Goal: Communication & Community: Connect with others

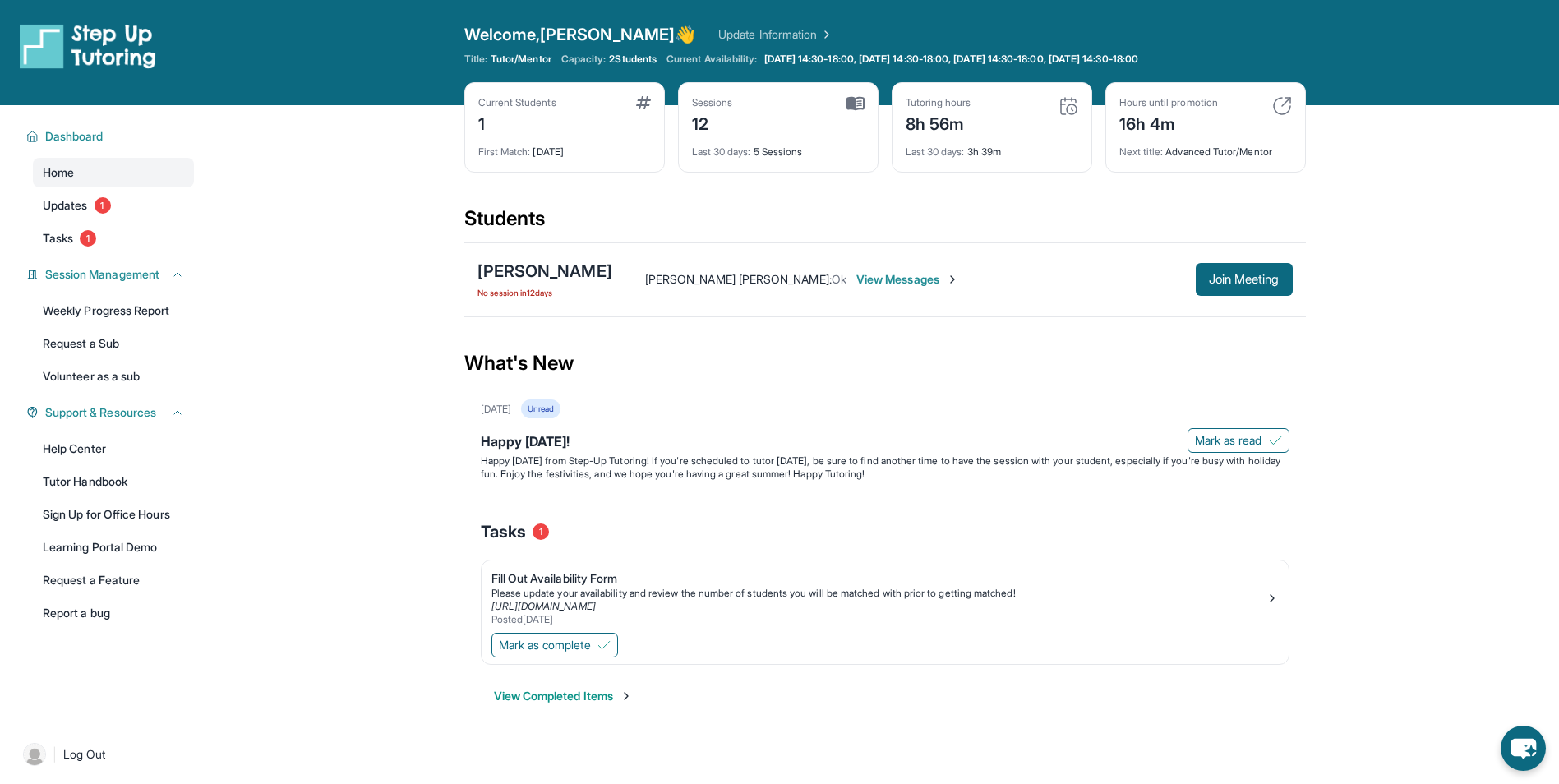
click at [856, 285] on span "View Messages" at bounding box center [907, 279] width 102 height 17
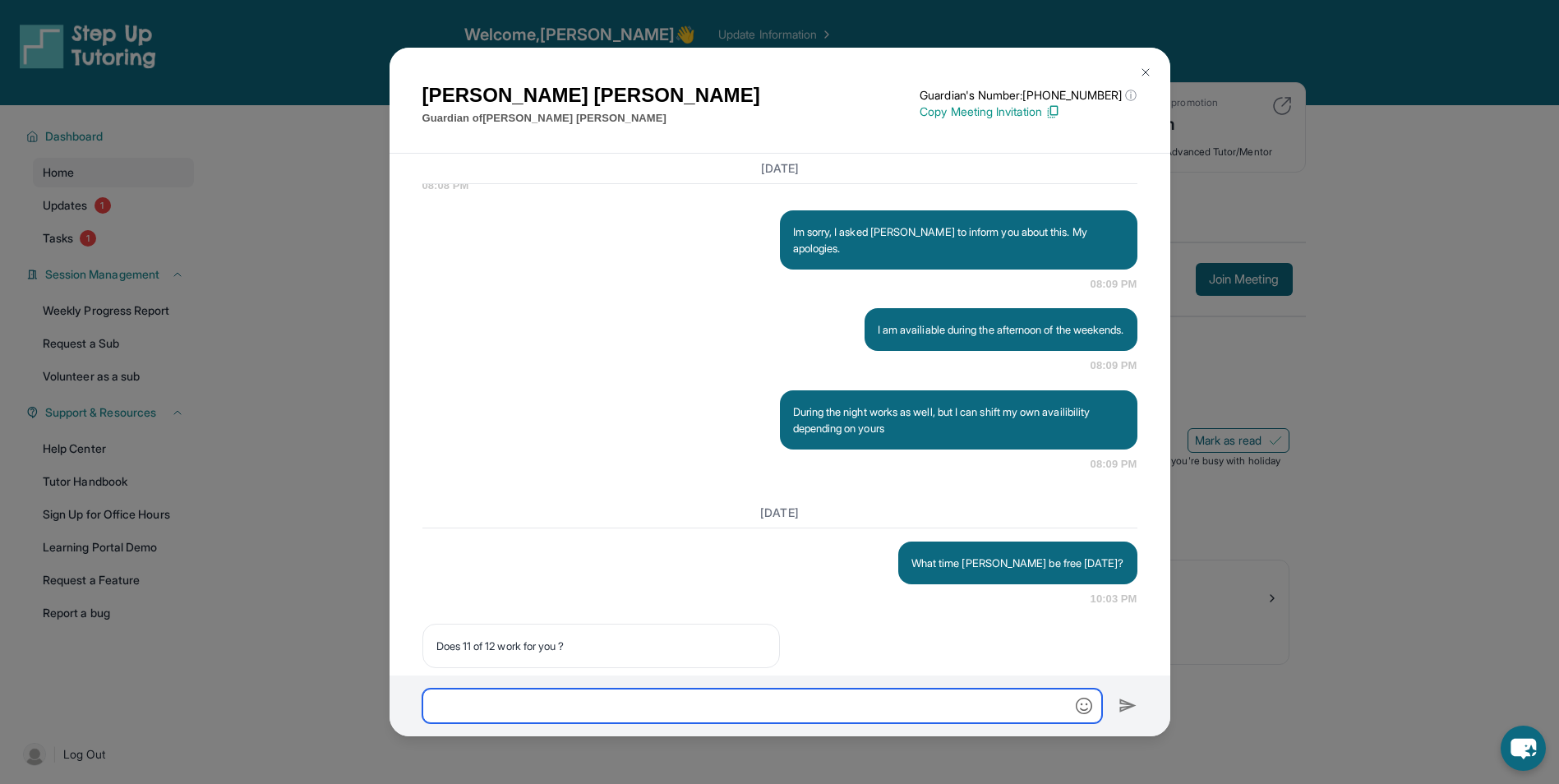
click at [833, 718] on input "text" at bounding box center [762, 705] width 679 height 34
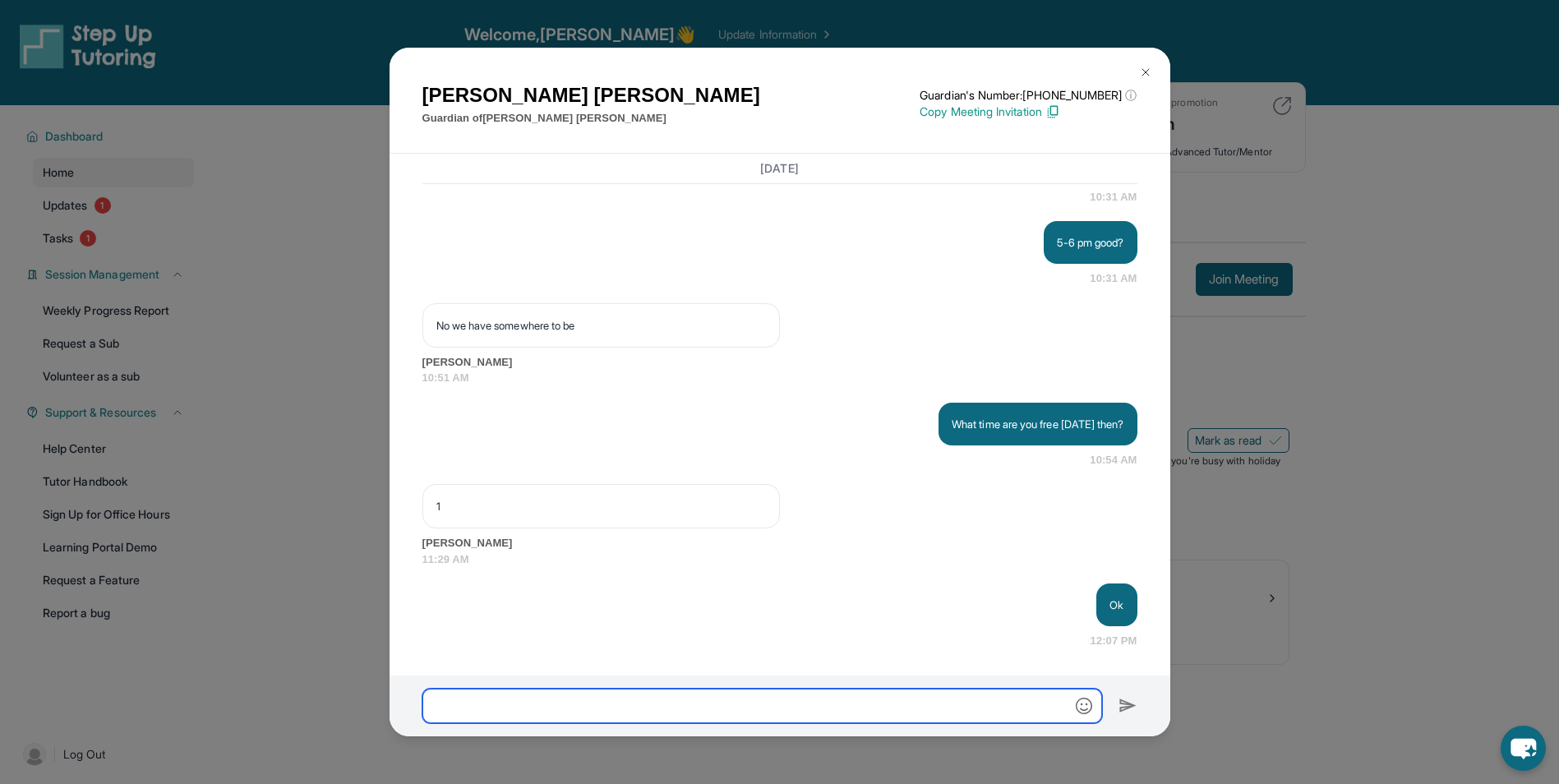
scroll to position [14987, 0]
type input "**********"
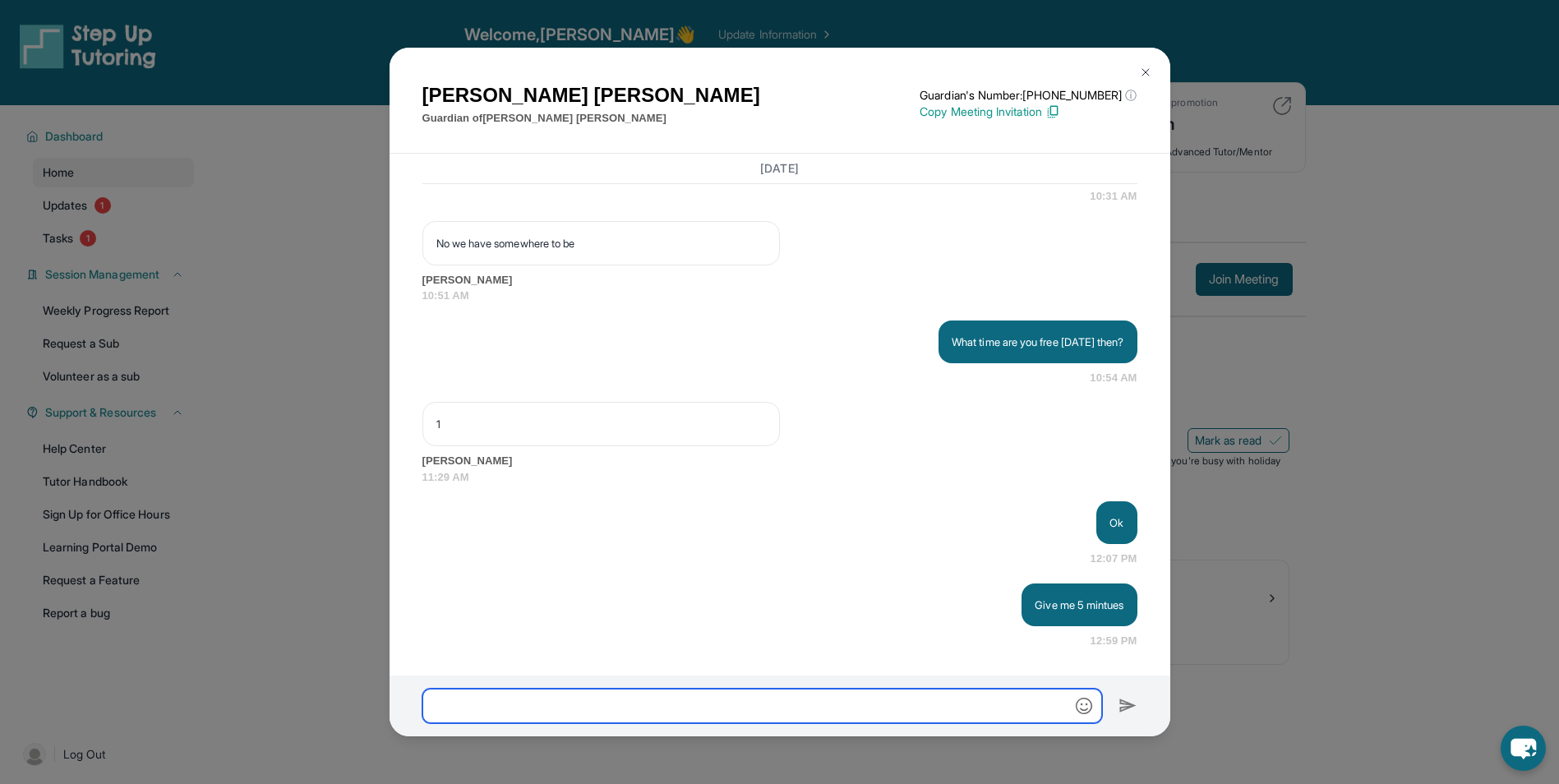
scroll to position [15069, 0]
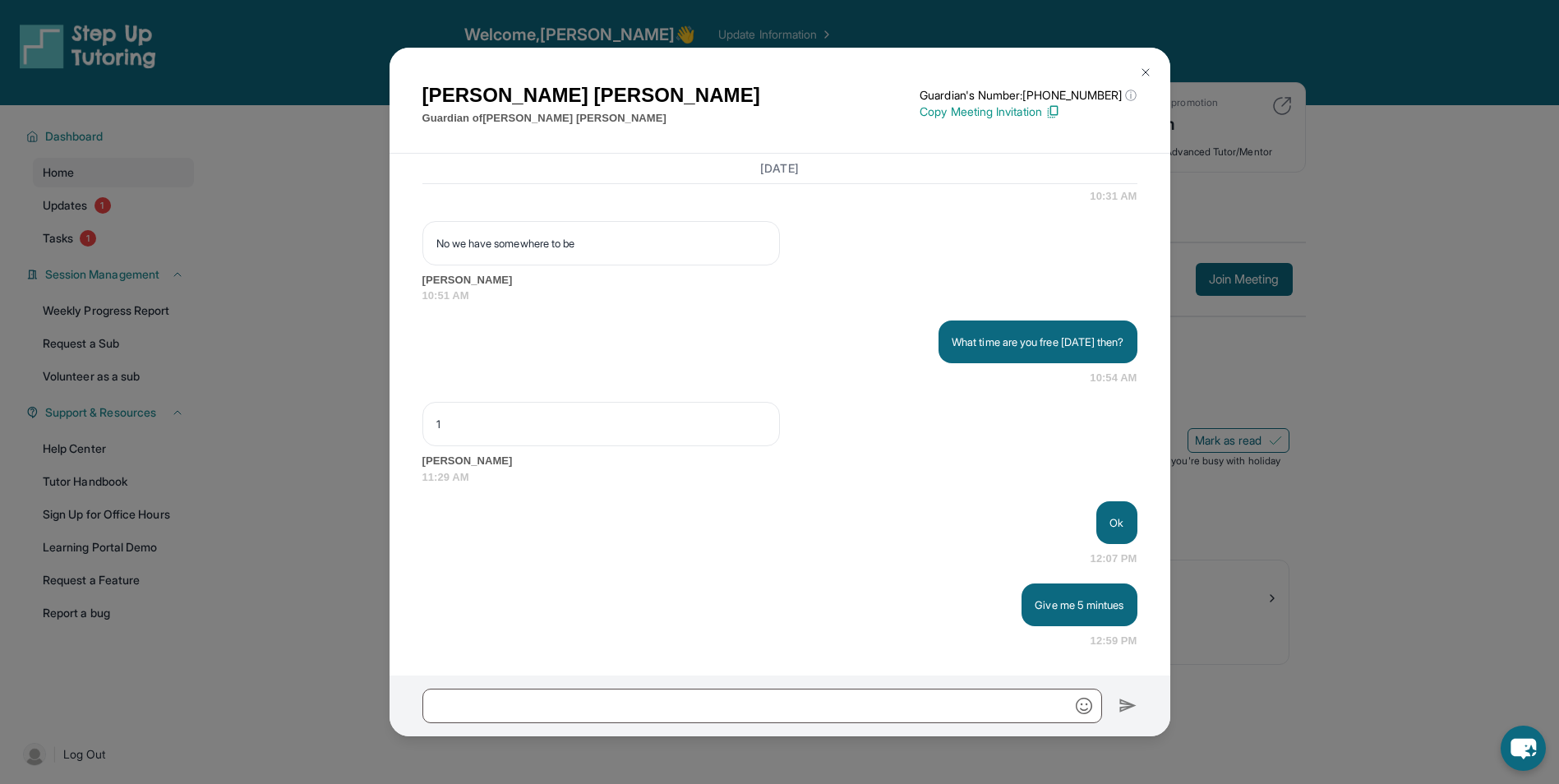
click at [1151, 74] on img at bounding box center [1146, 72] width 13 height 13
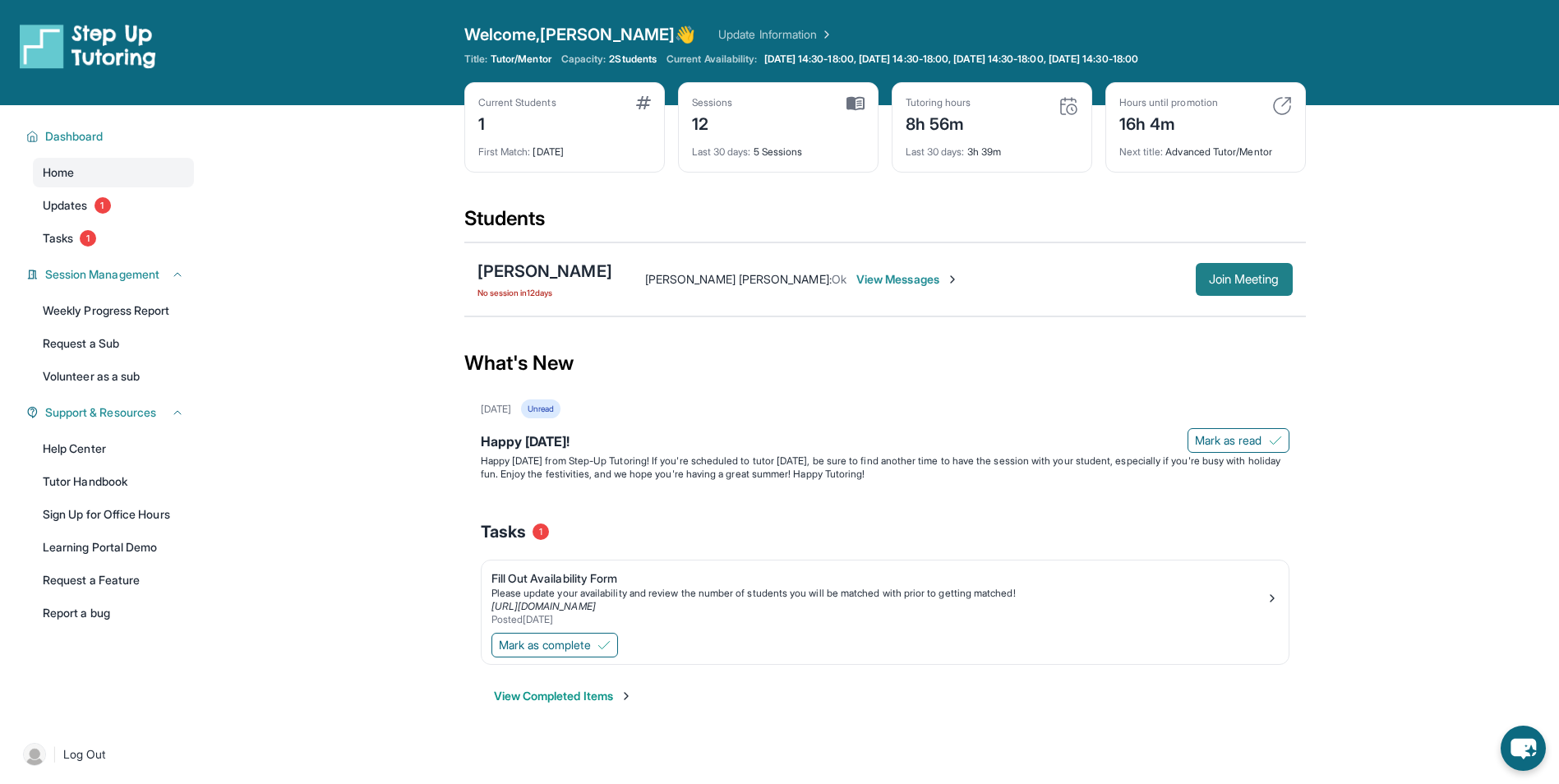
click at [1224, 274] on span "Join Meeting" at bounding box center [1245, 279] width 70 height 10
click at [1275, 282] on span "Join Meeting" at bounding box center [1245, 279] width 70 height 10
click at [829, 270] on div "[PERSON_NAME] [PERSON_NAME] : Ok View Messages Join Meeting" at bounding box center [952, 279] width 680 height 33
click at [856, 278] on span "View Messages" at bounding box center [907, 279] width 102 height 17
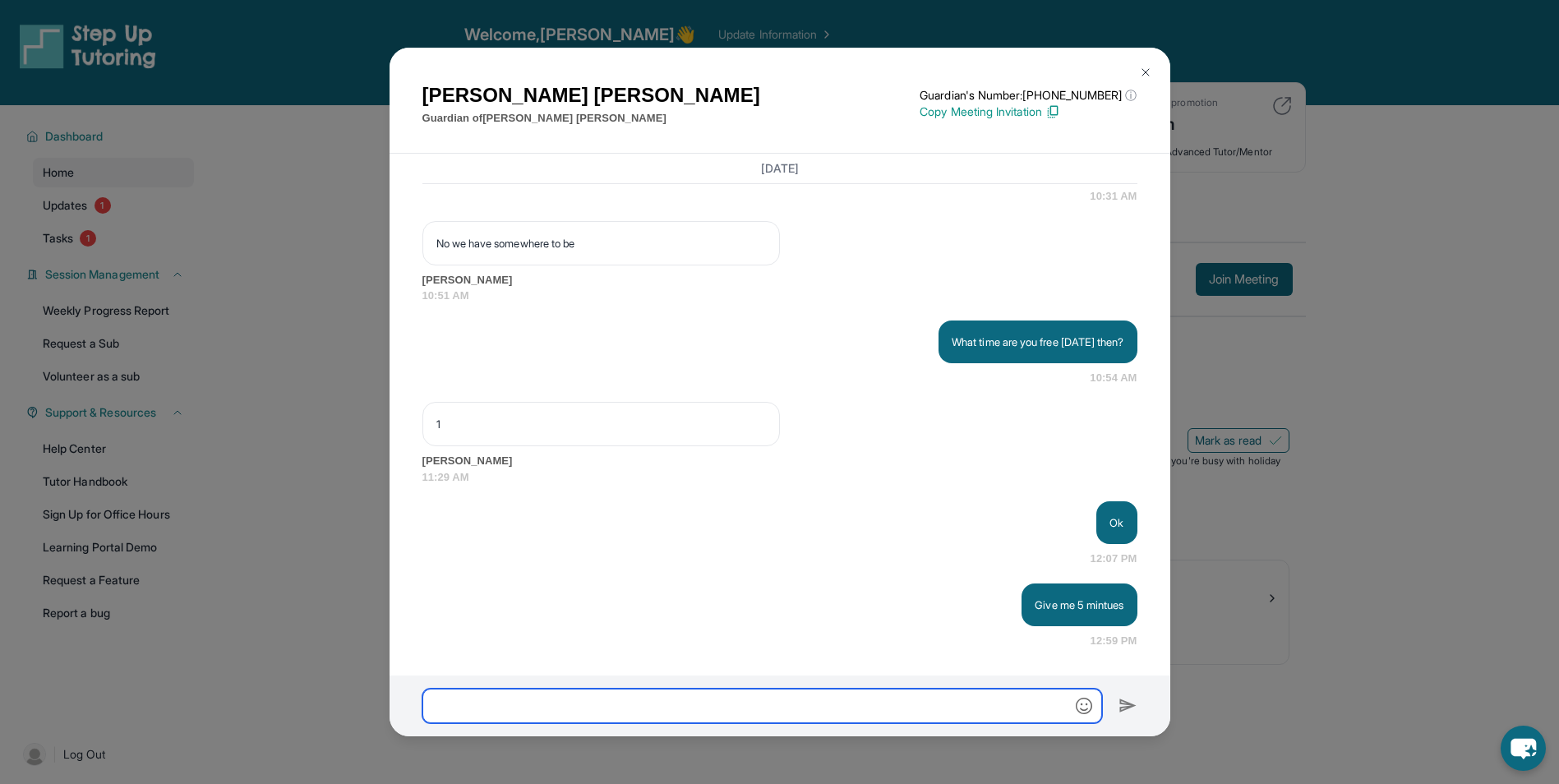
click at [1007, 708] on input "text" at bounding box center [762, 705] width 679 height 34
type input "**********"
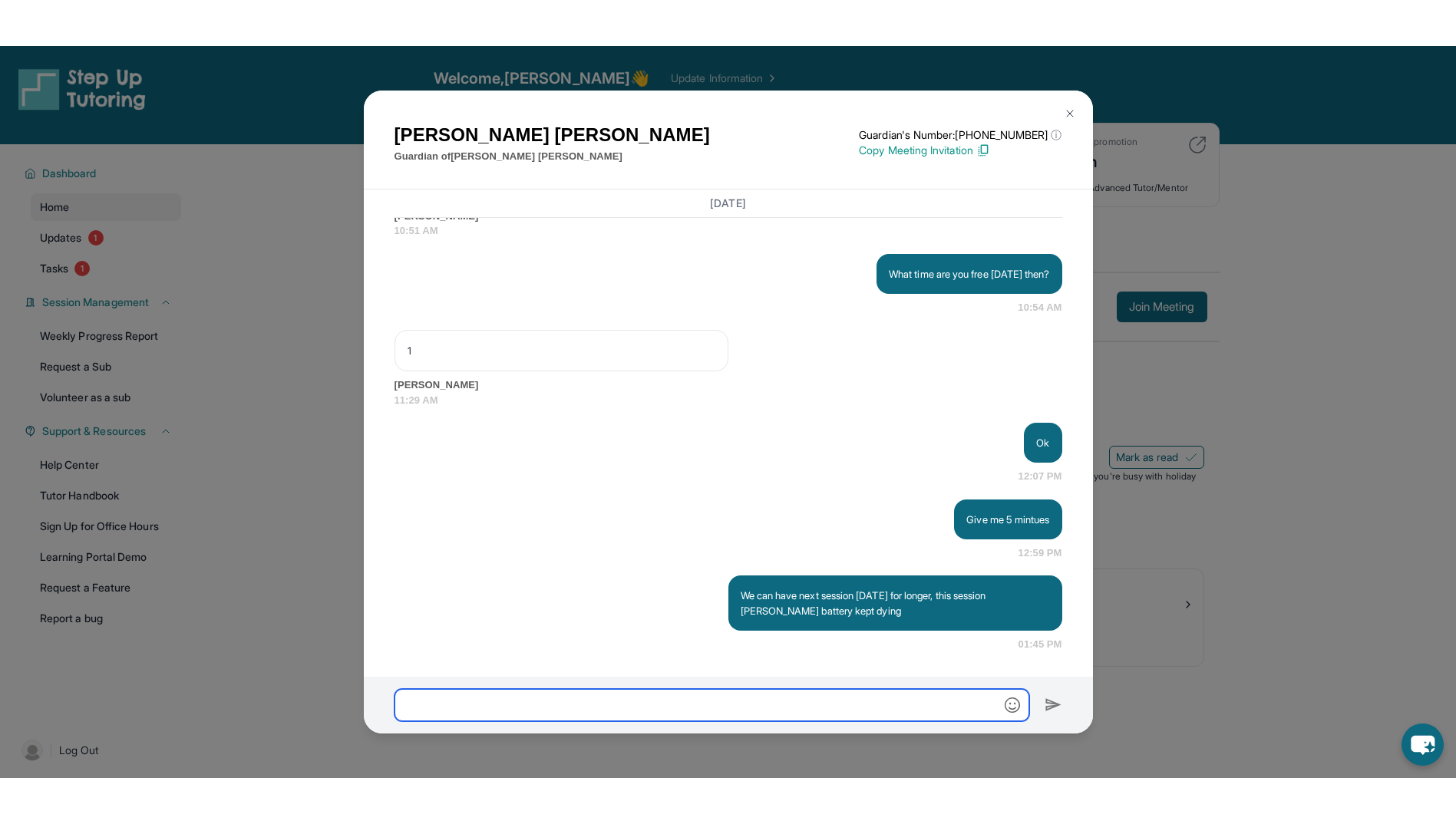
scroll to position [14168, 0]
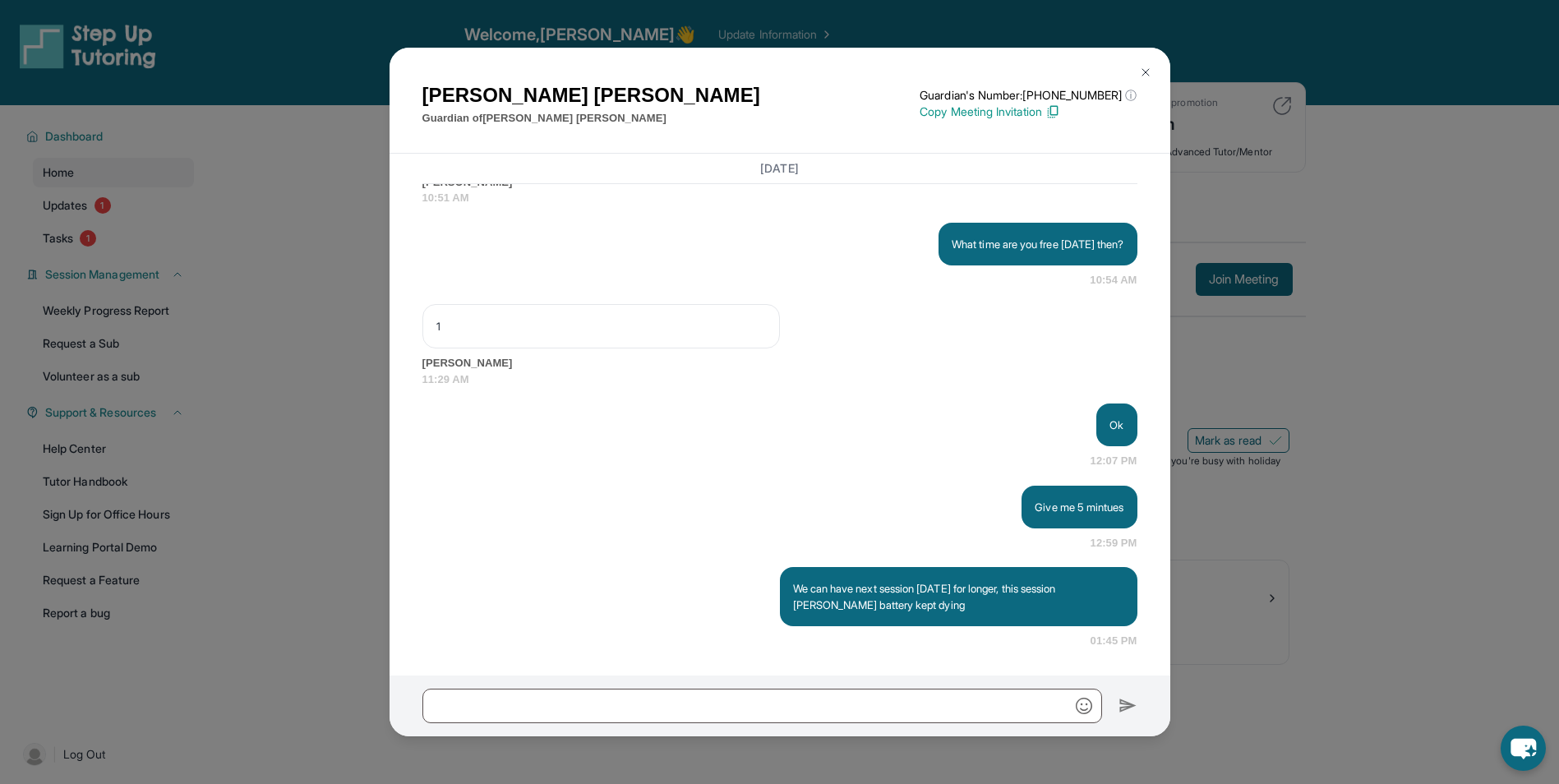
click at [1224, 154] on div "[PERSON_NAME] Guardian of [PERSON_NAME] Guardian's Number: [PHONE_NUMBER] ⓘ Thi…" at bounding box center [779, 392] width 1559 height 784
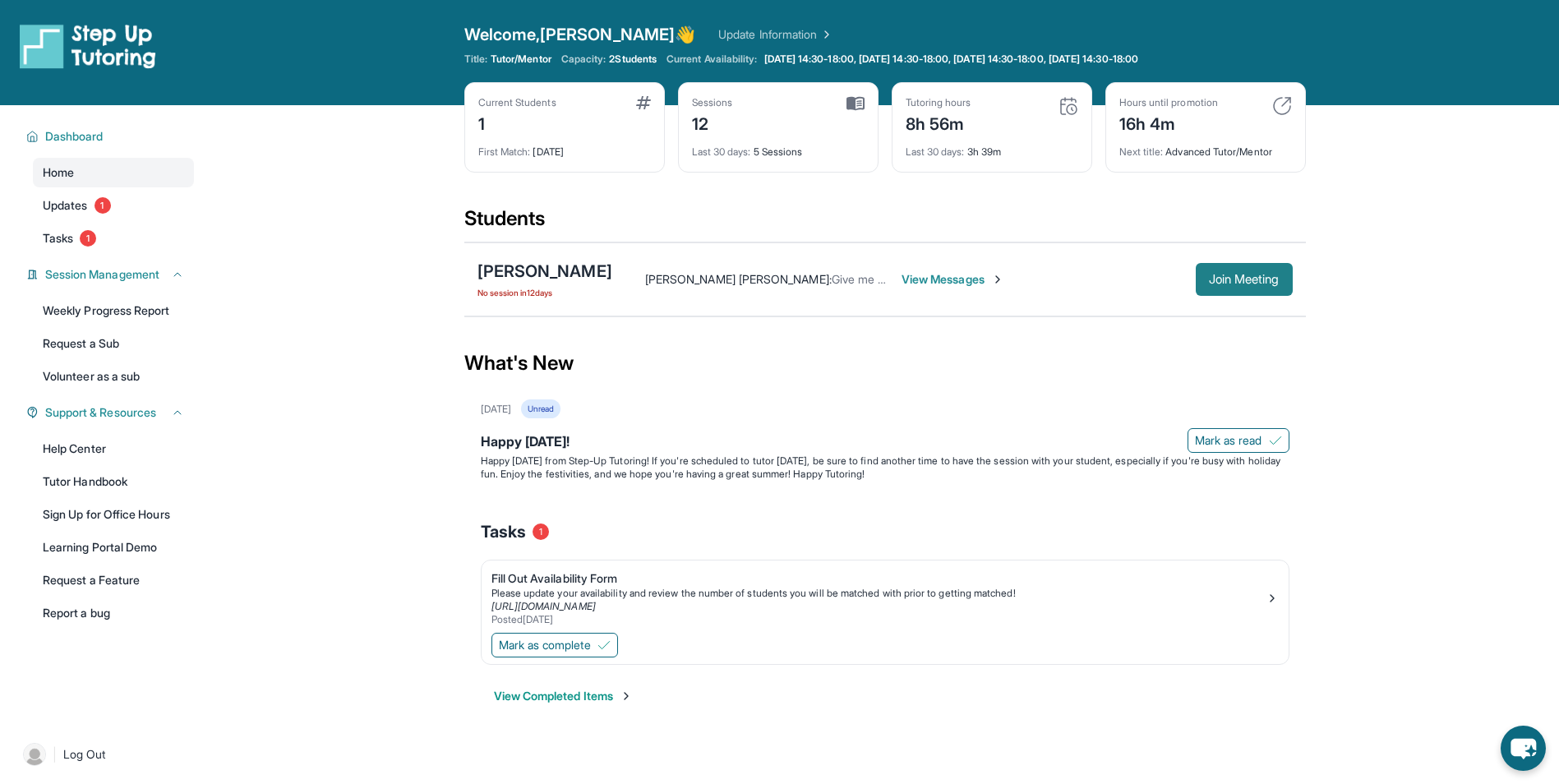
click at [1259, 268] on button "Join Meeting" at bounding box center [1245, 279] width 97 height 33
